Goal: Information Seeking & Learning: Learn about a topic

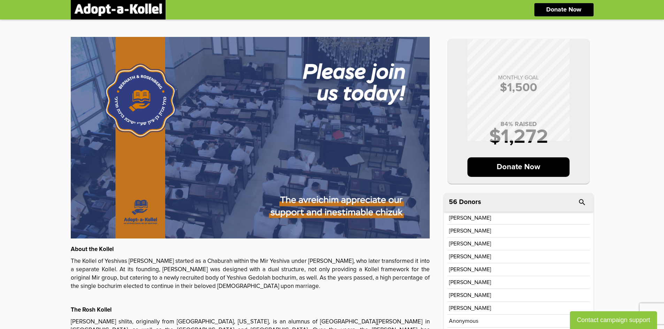
scroll to position [35, 0]
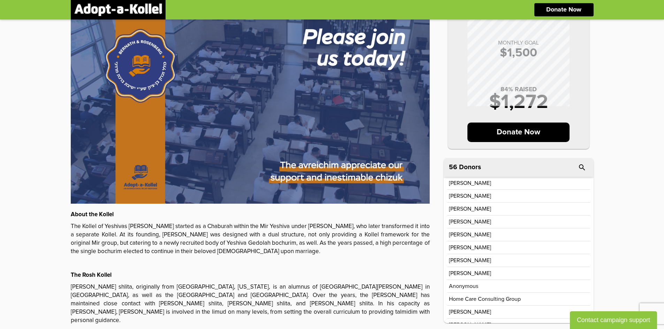
click at [476, 273] on p "[PERSON_NAME]" at bounding box center [470, 274] width 42 height 6
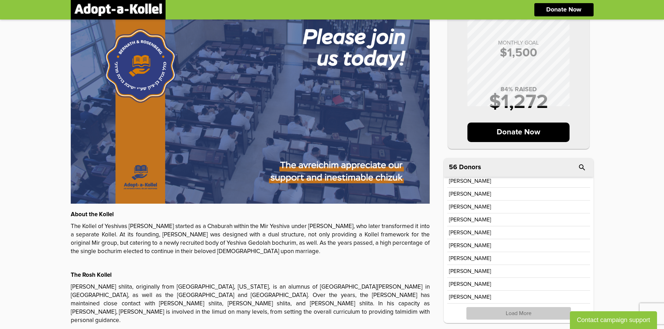
click at [512, 315] on p "Load More" at bounding box center [518, 313] width 105 height 13
click at [511, 311] on p "Load More" at bounding box center [518, 313] width 105 height 13
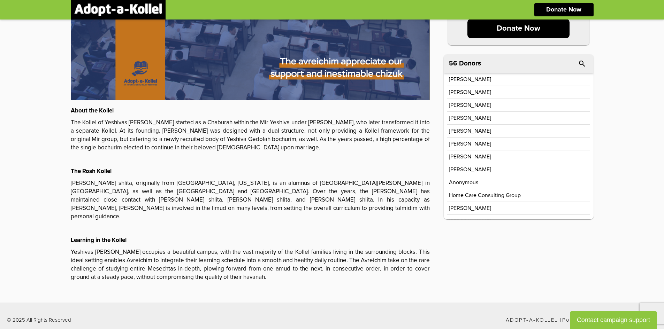
scroll to position [0, 0]
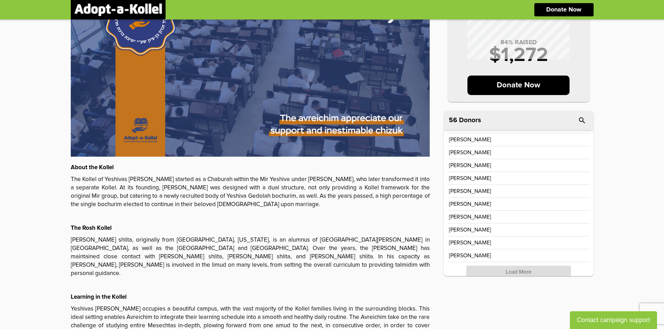
scroll to position [131, 0]
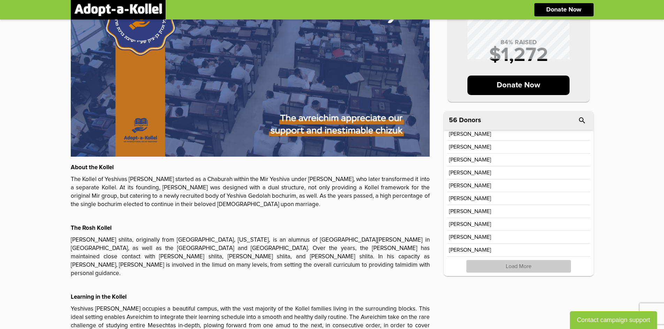
click at [426, 201] on p "Load More" at bounding box center [518, 266] width 105 height 13
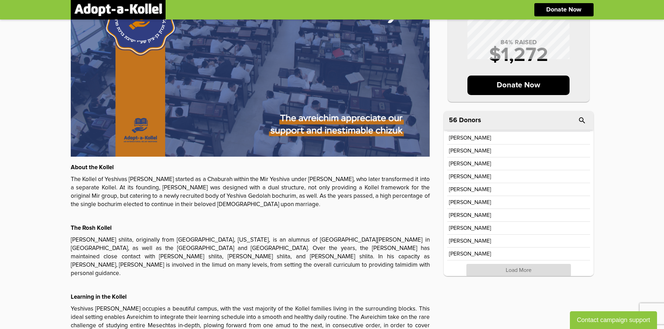
scroll to position [389, 0]
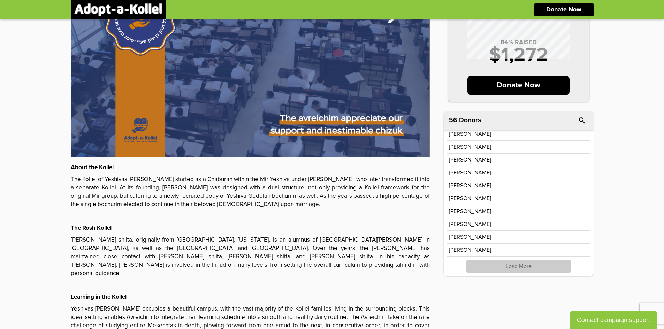
click at [426, 201] on p "Load More" at bounding box center [518, 266] width 105 height 13
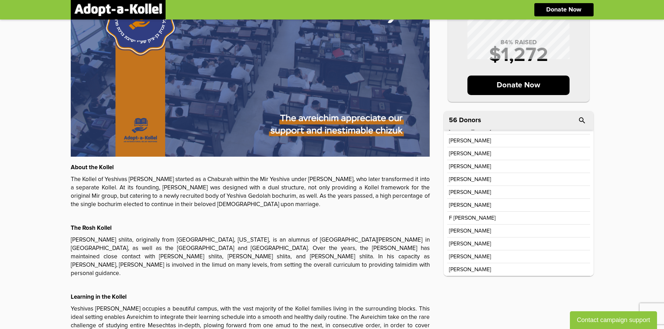
click at [399, 201] on div "About the Kollel The Kollel of Yeshivas Birchas Mordechai started as a Chaburah…" at bounding box center [250, 251] width 359 height 175
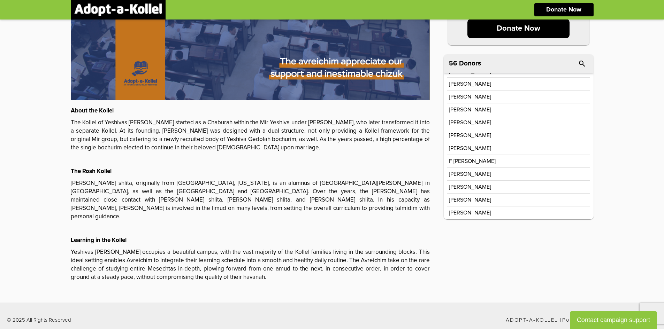
scroll to position [0, 0]
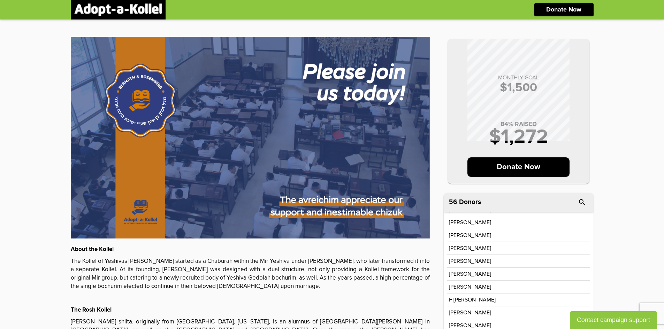
click at [124, 6] on img at bounding box center [118, 9] width 88 height 13
